Goal: Go to known website: Access a specific website the user already knows

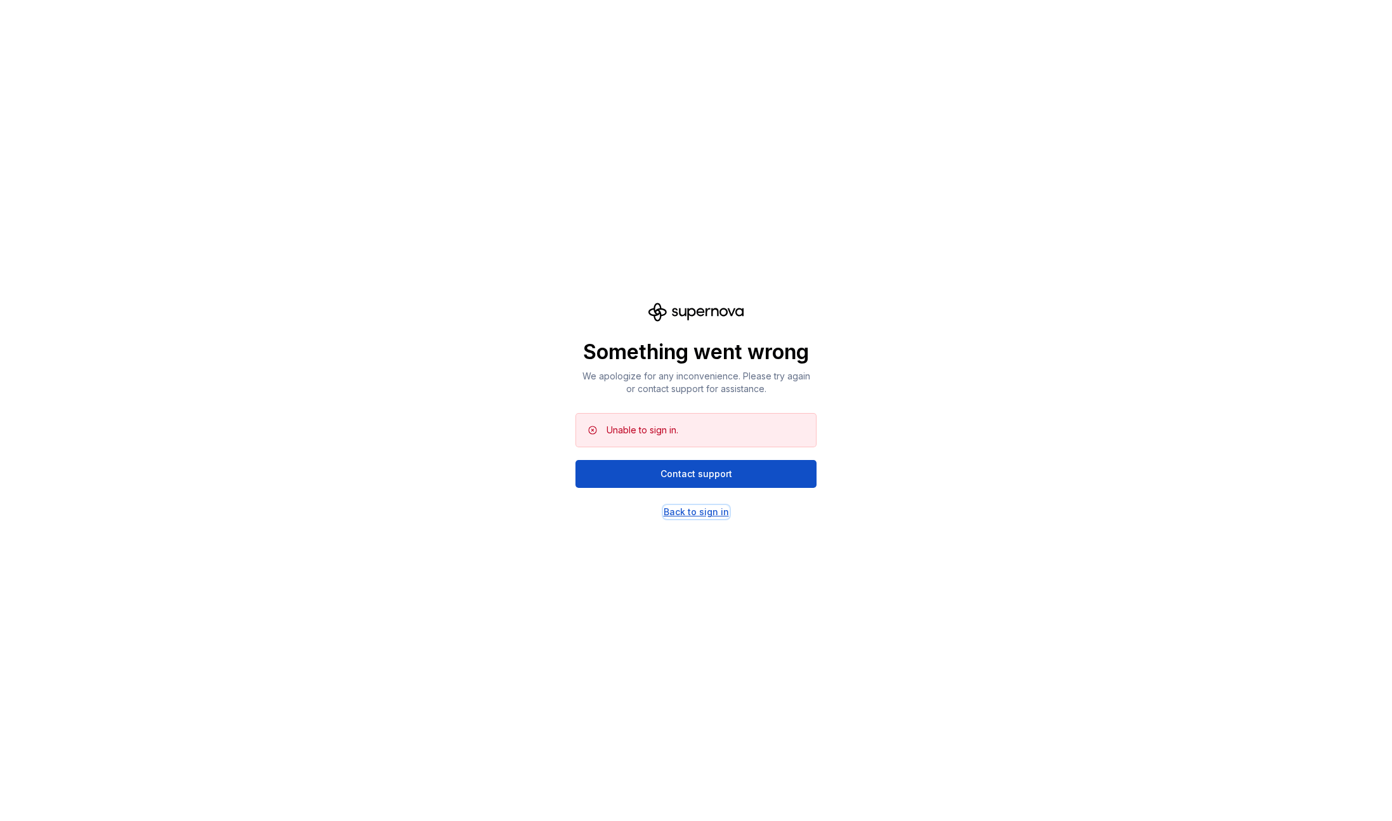
click at [707, 509] on div "Back to sign in" at bounding box center [695, 512] width 65 height 13
